Goal: Information Seeking & Learning: Learn about a topic

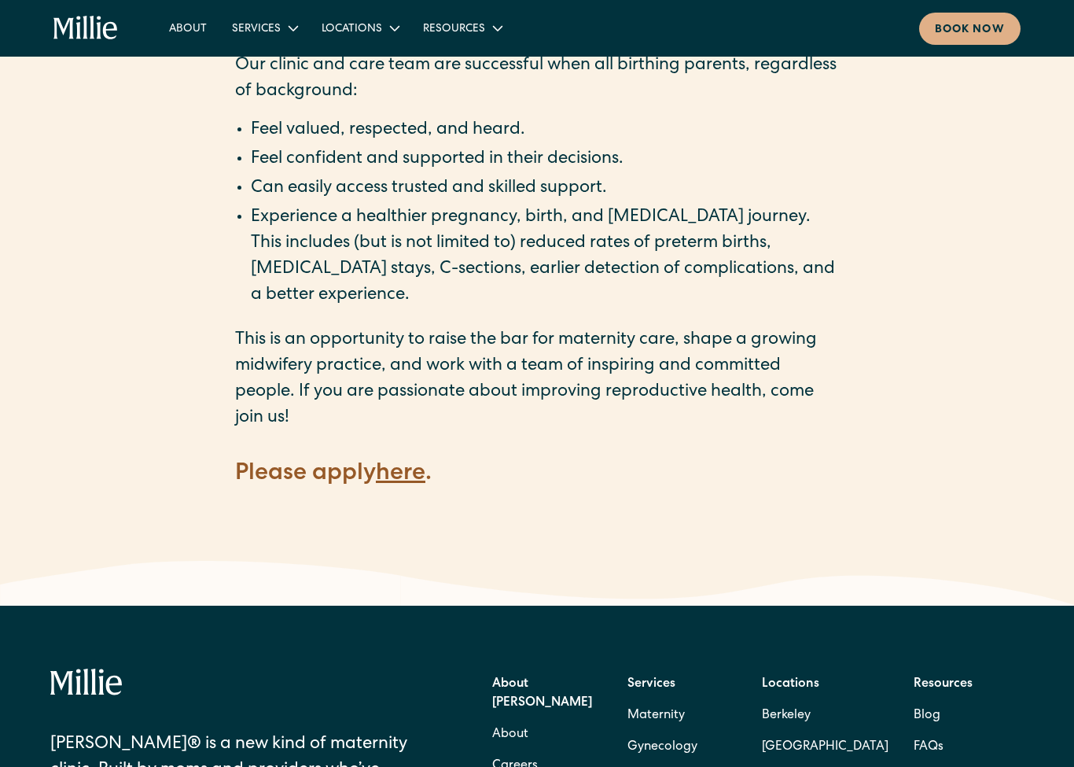
scroll to position [2084, 0]
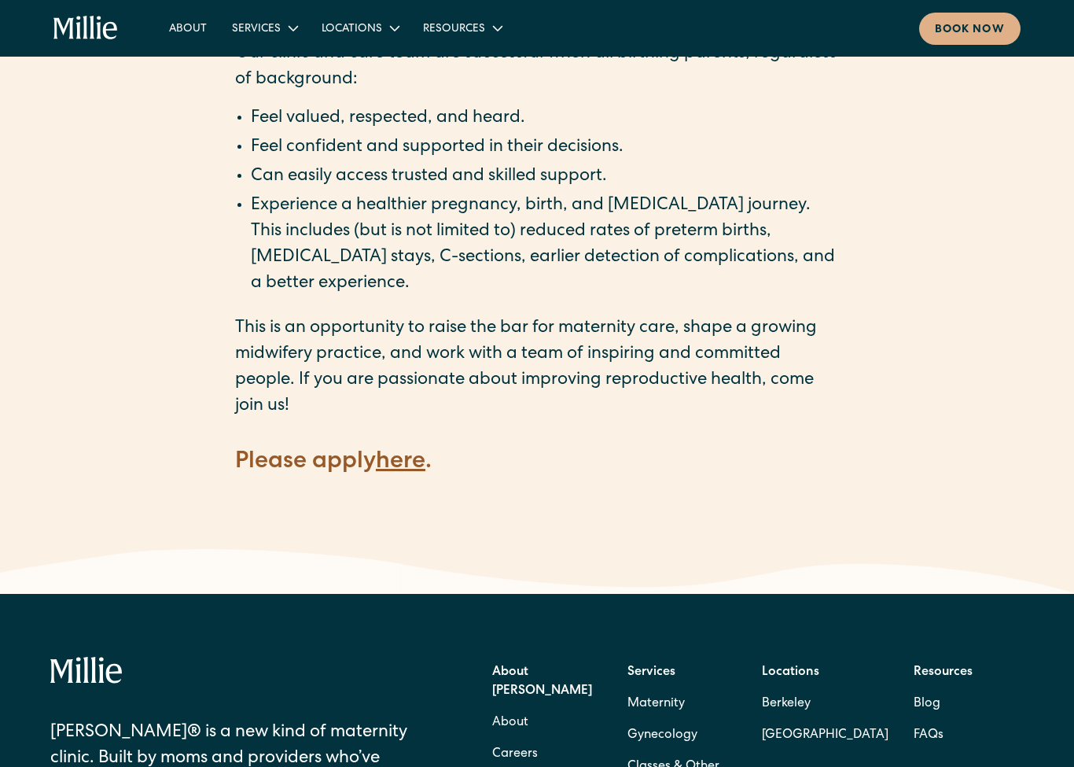
click at [402, 451] on strong "here" at bounding box center [401, 463] width 50 height 24
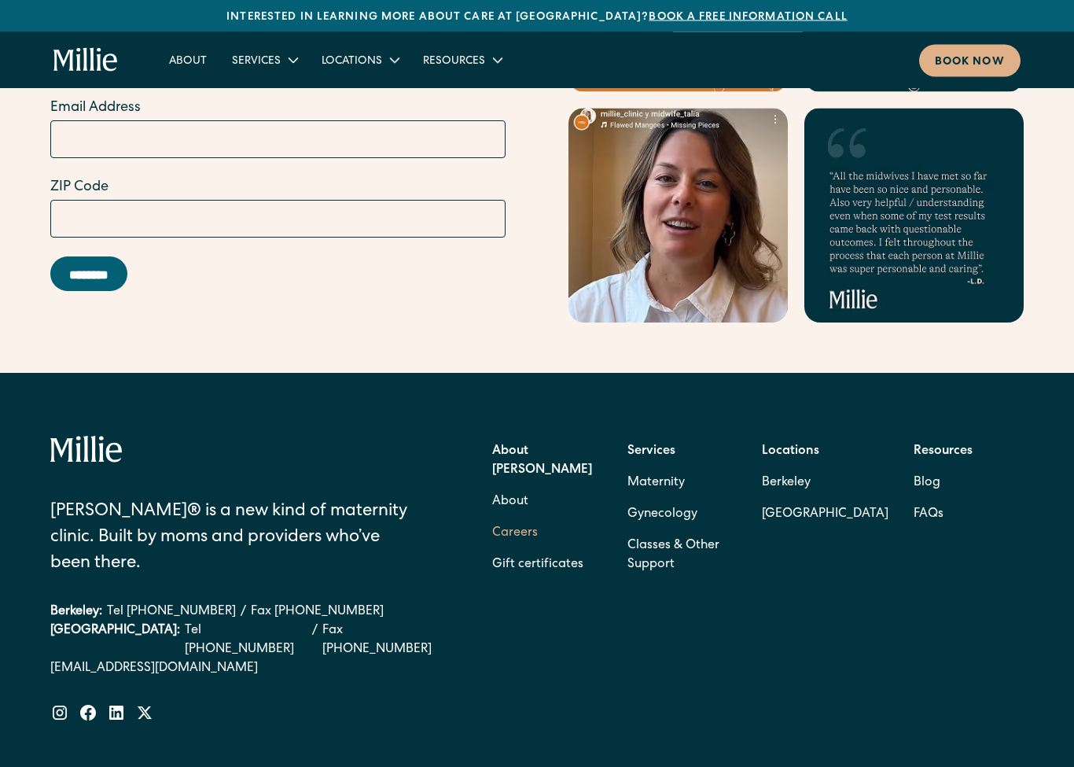
scroll to position [6178, 0]
click at [511, 518] on link "Careers" at bounding box center [515, 533] width 46 height 31
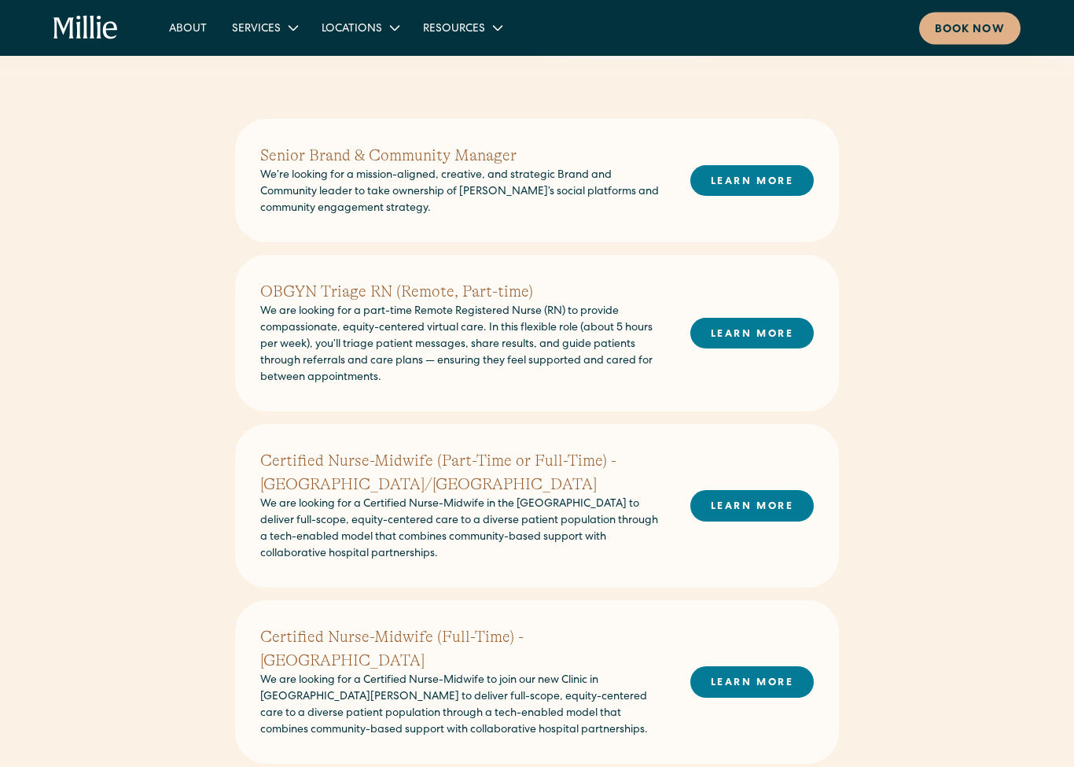
scroll to position [347, 0]
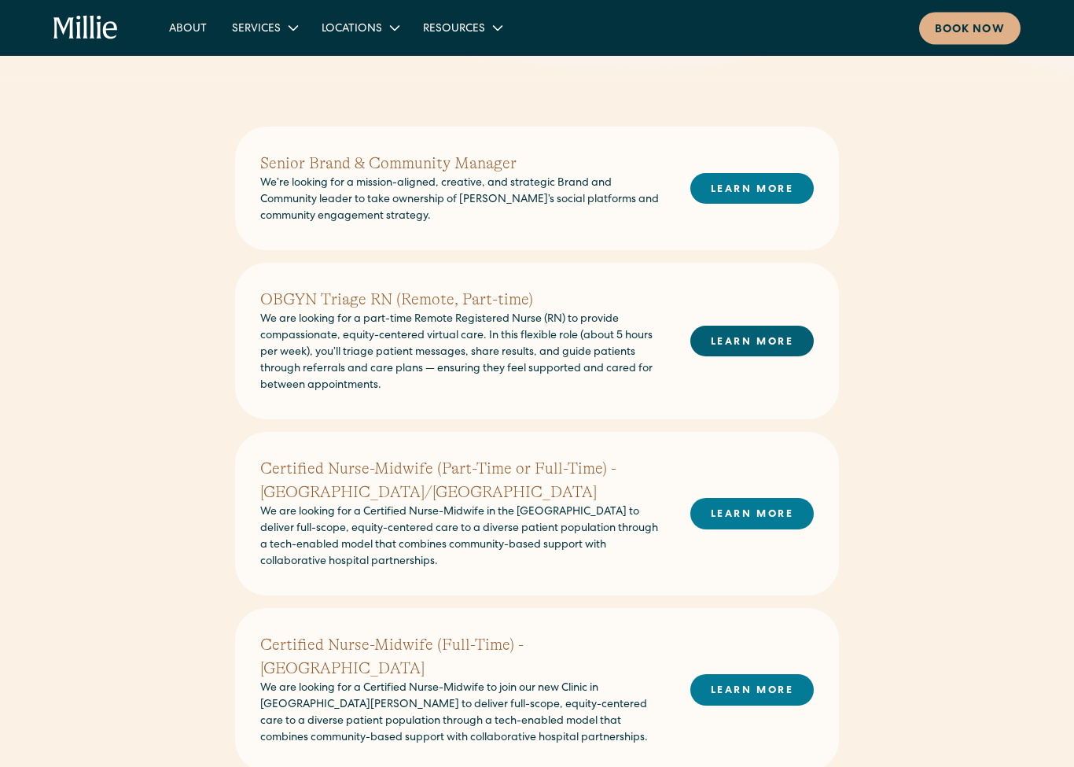
click at [731, 342] on link "LEARN MORE" at bounding box center [752, 341] width 123 height 31
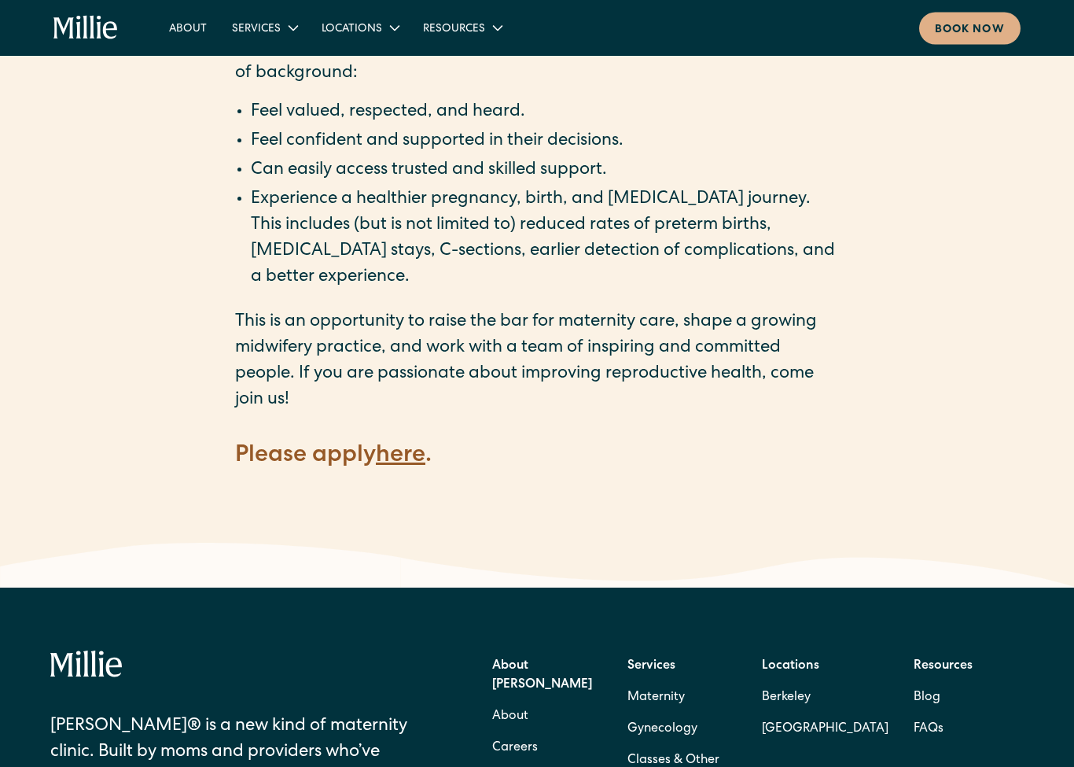
scroll to position [2092, 0]
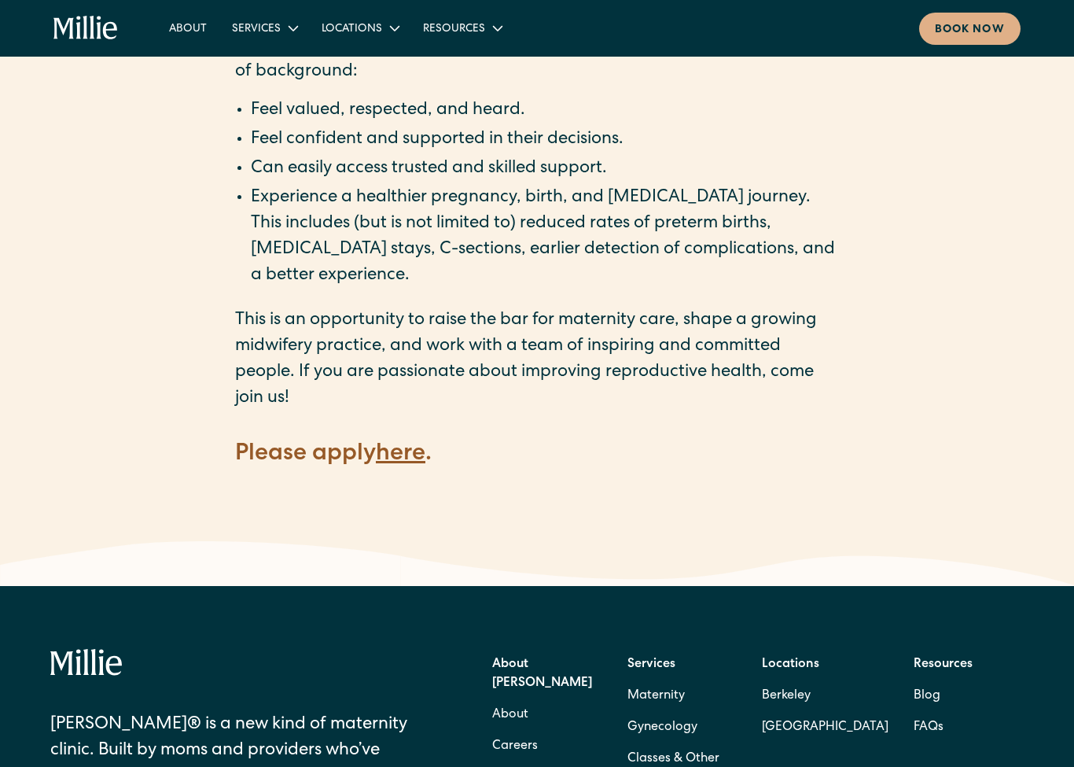
click at [414, 443] on strong "here" at bounding box center [401, 455] width 50 height 24
